Goal: Information Seeking & Learning: Learn about a topic

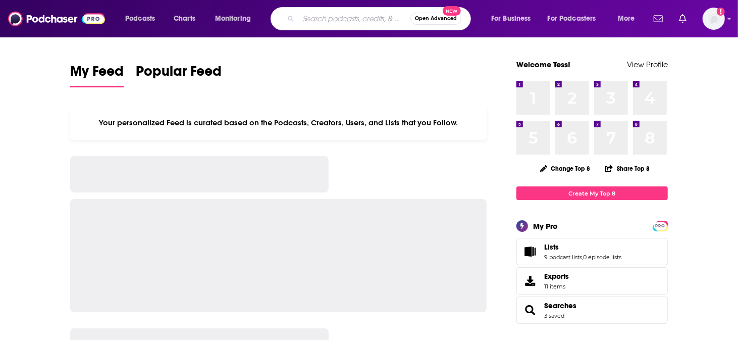
click at [350, 18] on input "Search podcasts, credits, & more..." at bounding box center [354, 19] width 112 height 16
paste input "The Art of Manliness with [PERSON_NAME]"
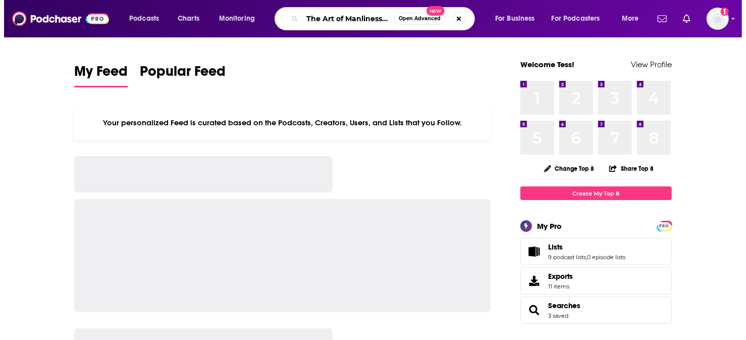
scroll to position [0, 11]
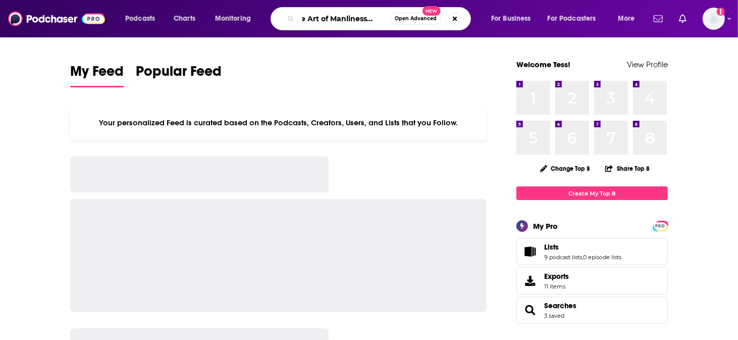
type input "The Art of Manliness with [PERSON_NAME]"
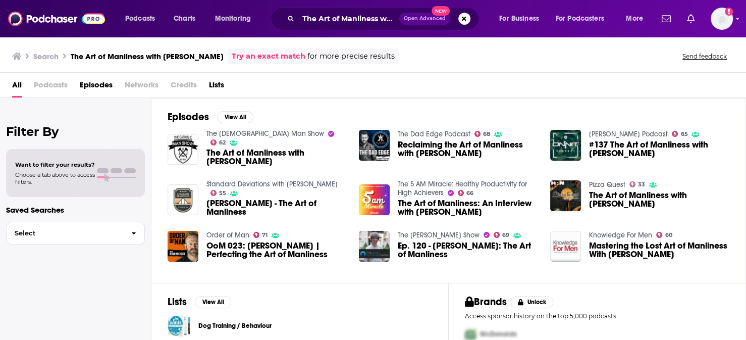
click at [218, 148] on span "The Art of Manliness with [PERSON_NAME]" at bounding box center [276, 156] width 140 height 17
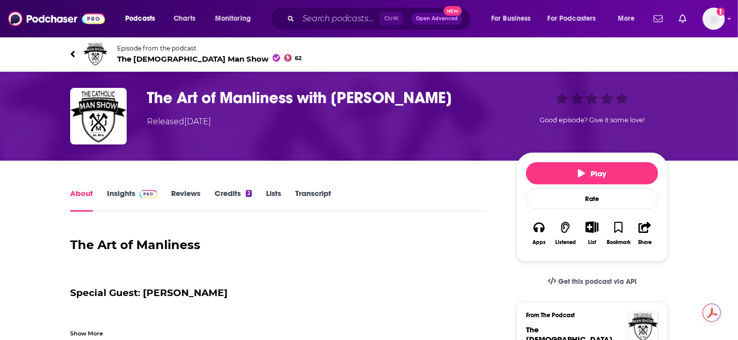
click at [155, 188] on link "Insights" at bounding box center [132, 199] width 50 height 23
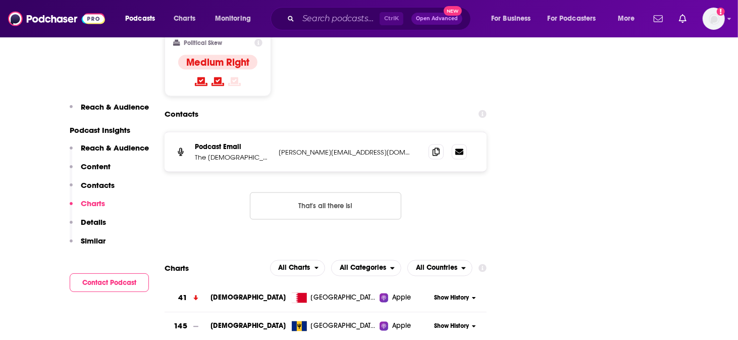
scroll to position [1009, 0]
